Goal: Navigation & Orientation: Go to known website

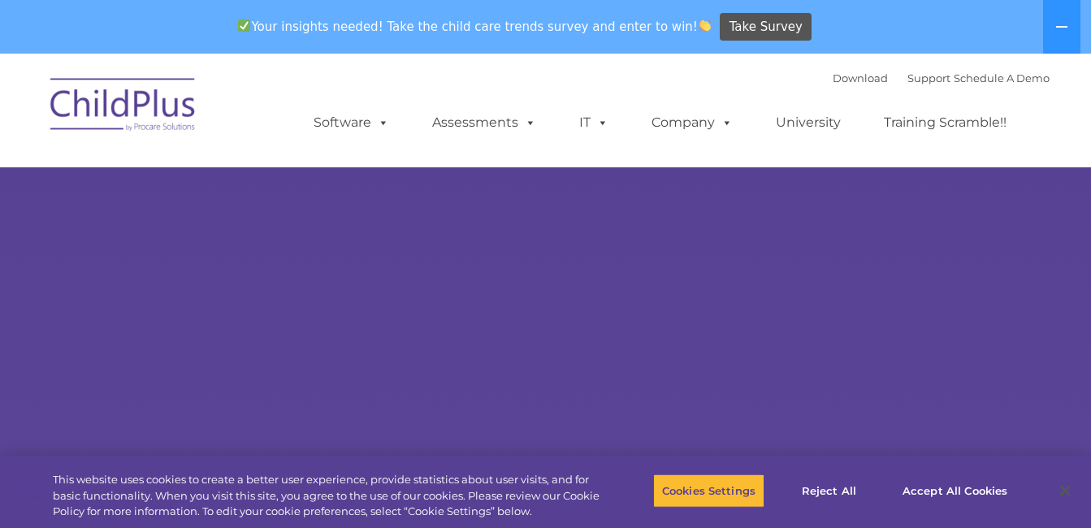
select select "MEDIUM"
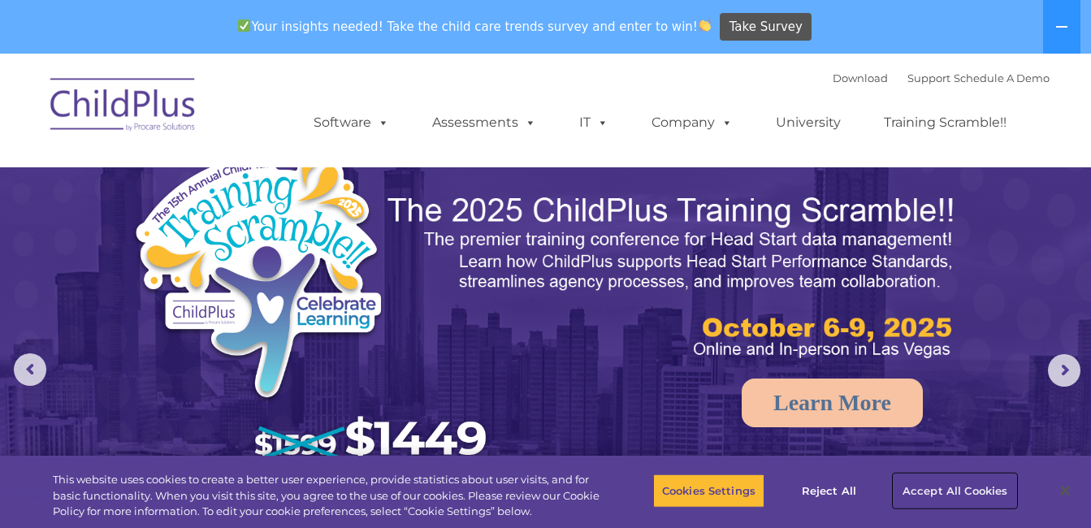
click at [993, 490] on button "Accept All Cookies" at bounding box center [954, 490] width 123 height 34
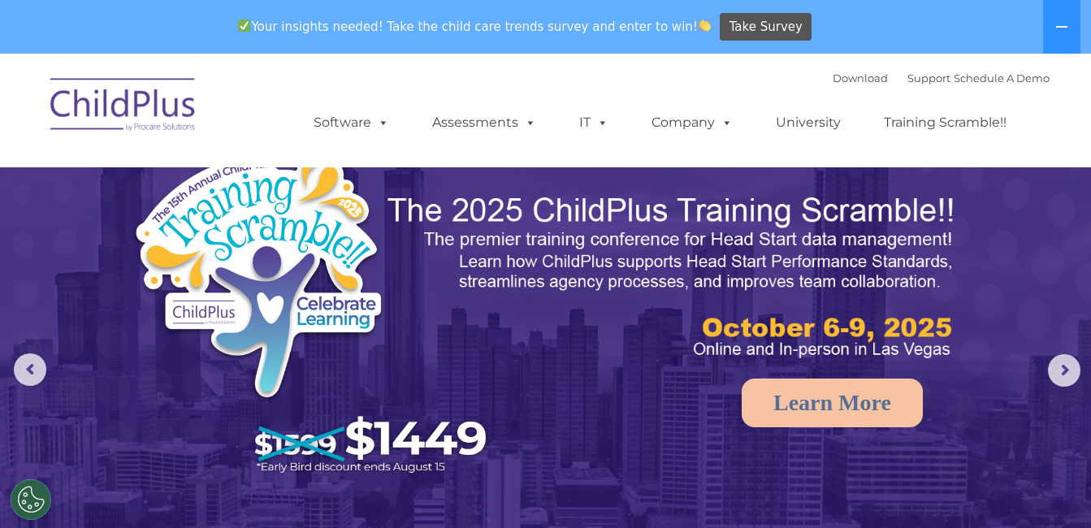
click at [133, 107] on img at bounding box center [123, 107] width 162 height 81
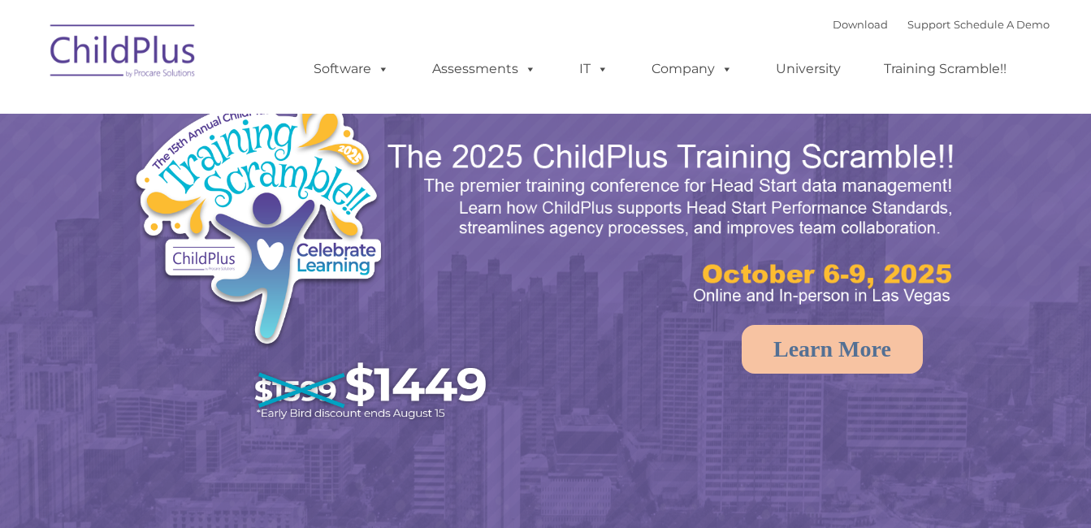
select select "MEDIUM"
